Goal: Task Accomplishment & Management: Manage account settings

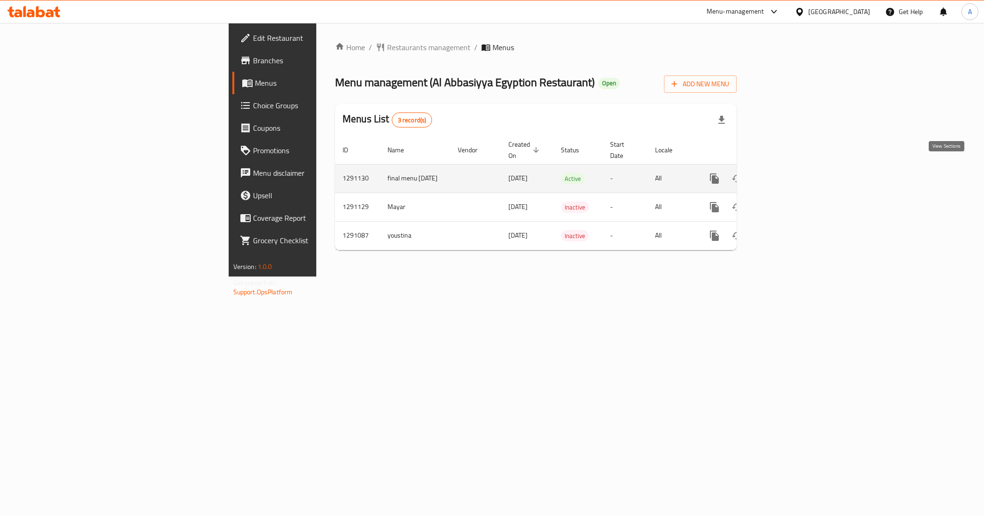
click at [787, 173] on icon "enhanced table" at bounding box center [781, 178] width 11 height 11
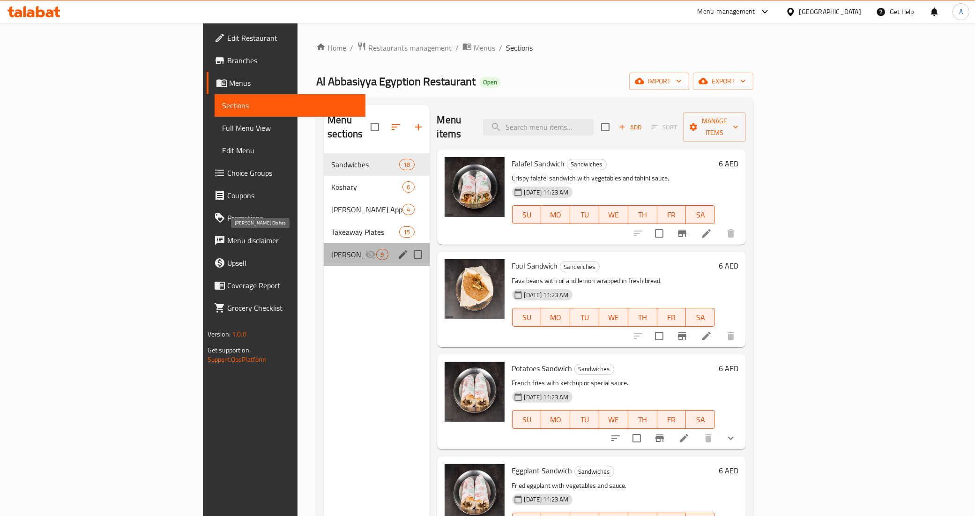
click at [331, 249] on span "[PERSON_NAME] Dishes" at bounding box center [348, 254] width 34 height 11
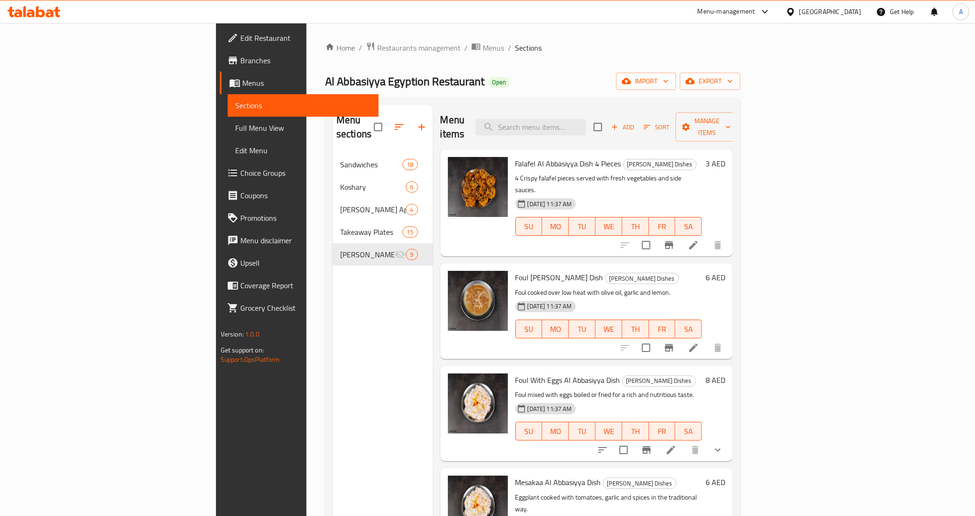
click at [702, 157] on h6 "Falafel Al Abbasiyya Dish 4 Pieces Al Abbasiyya Dishes" at bounding box center [608, 163] width 187 height 13
click at [720, 69] on div "Home / Restaurants management / Menus / Sections Al Abbasiyya [GEOGRAPHIC_DATA]…" at bounding box center [532, 335] width 415 height 586
click at [473, 78] on div "Al Abbasiyya Egyption Restaurant Open import export" at bounding box center [532, 81] width 415 height 17
click at [325, 48] on link "Home" at bounding box center [340, 47] width 30 height 11
